Goal: Task Accomplishment & Management: Manage account settings

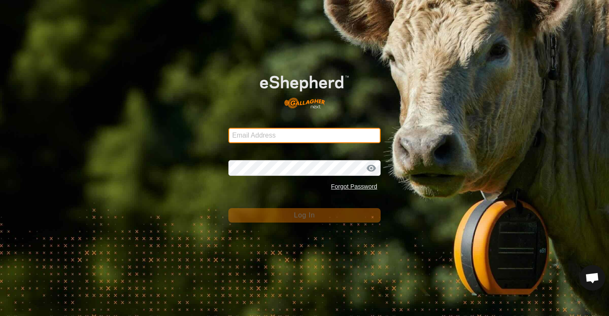
type input "[EMAIL_ADDRESS][DOMAIN_NAME]"
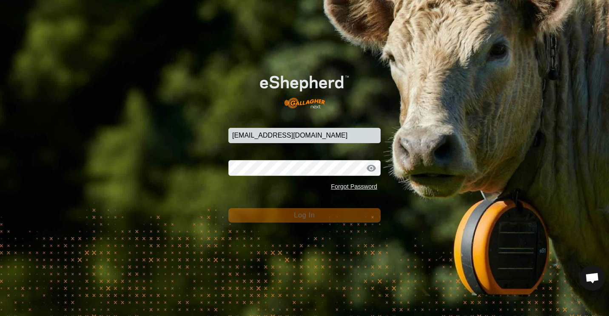
click at [583, 107] on div "Email Address [EMAIL_ADDRESS][DOMAIN_NAME] Password Forgot Password Log In" at bounding box center [304, 158] width 609 height 316
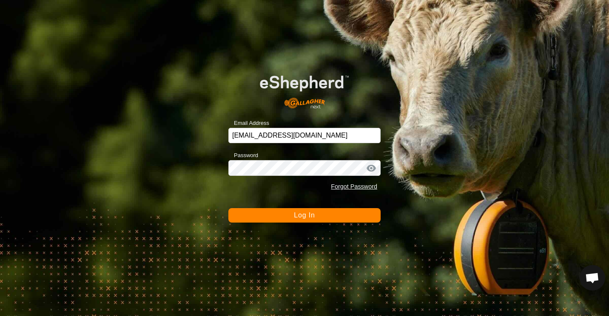
click at [251, 216] on button "Log In" at bounding box center [304, 215] width 152 height 14
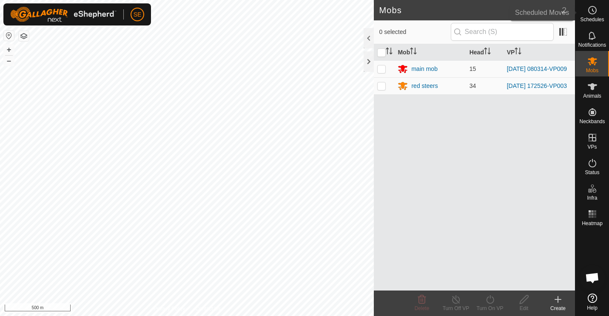
drag, startPoint x: 77, startPoint y: 4, endPoint x: 593, endPoint y: 12, distance: 516.1
click at [593, 12] on icon at bounding box center [592, 10] width 10 height 10
